Goal: Find specific fact: Find specific fact

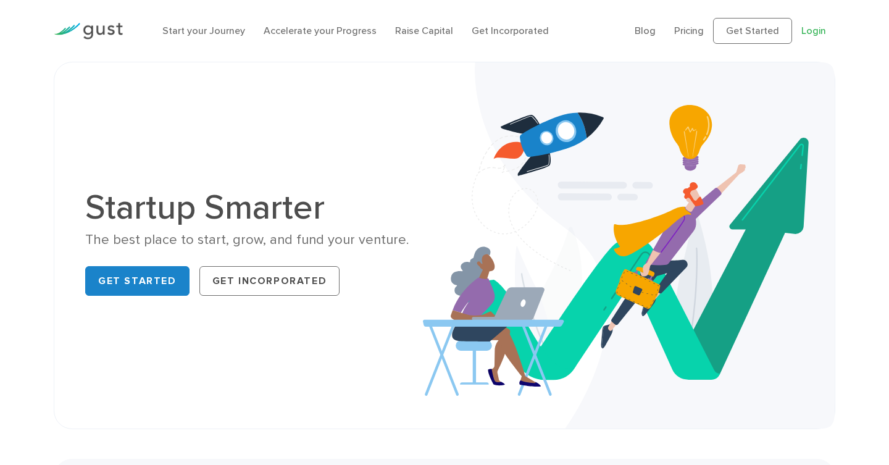
click at [817, 28] on link "Login" at bounding box center [814, 31] width 25 height 12
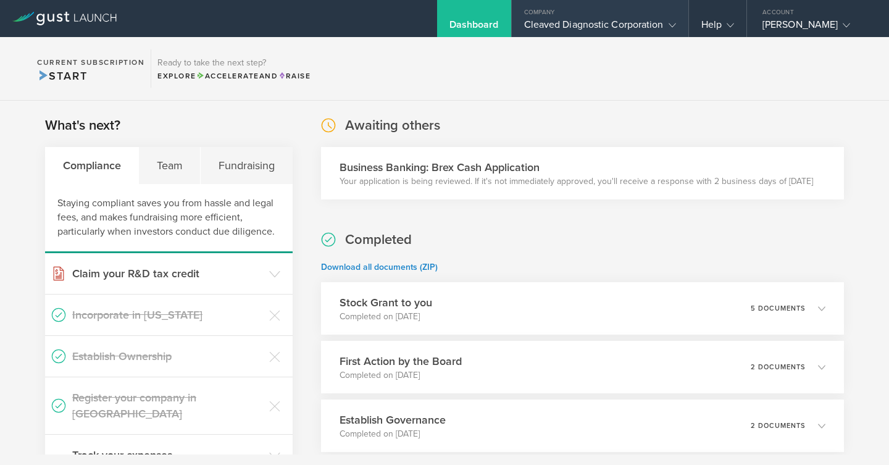
click at [655, 19] on div "Cleaved Diagnostic Corporation" at bounding box center [600, 28] width 152 height 19
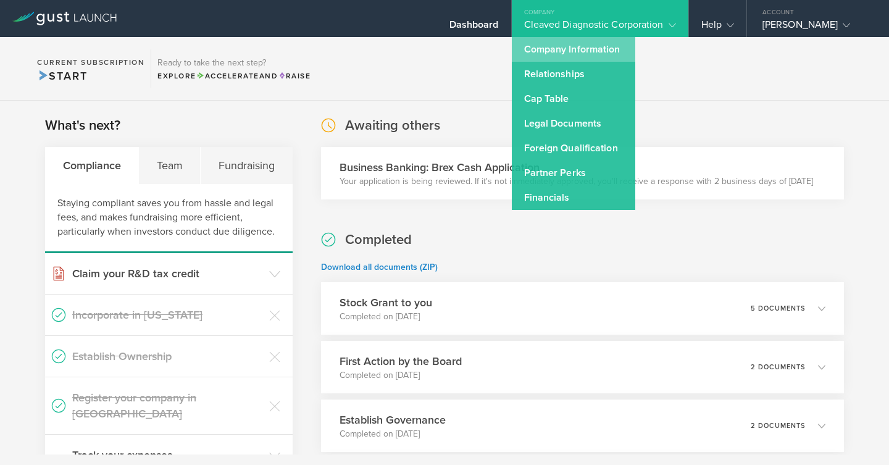
click at [559, 48] on link "Company Information" at bounding box center [573, 49] width 123 height 25
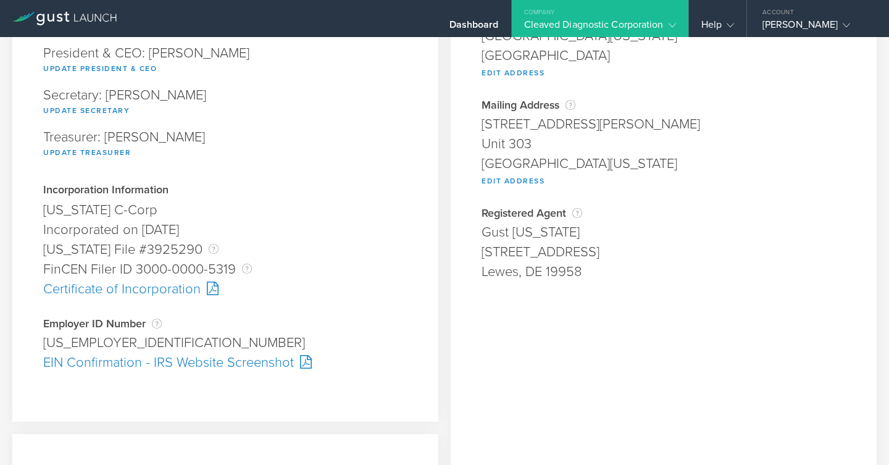
scroll to position [188, 0]
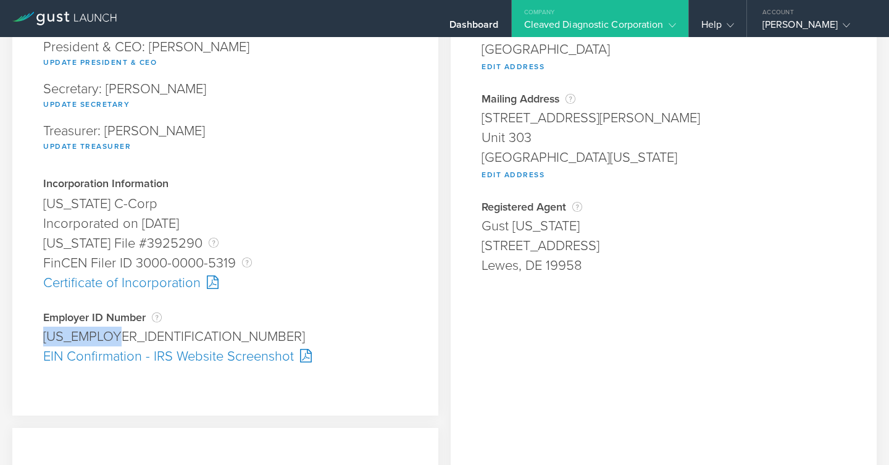
drag, startPoint x: 43, startPoint y: 335, endPoint x: 132, endPoint y: 335, distance: 88.9
click at [132, 335] on div "99-3894765" at bounding box center [225, 337] width 364 height 20
copy div "99-3894765"
